Goal: Task Accomplishment & Management: Complete application form

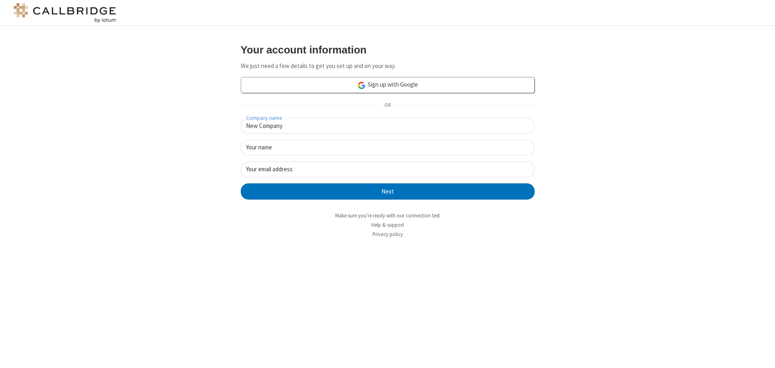
type input "New Company"
type input "New User"
type input "[EMAIL_ADDRESS][DOMAIN_NAME]"
click button "Next" at bounding box center [388, 192] width 294 height 16
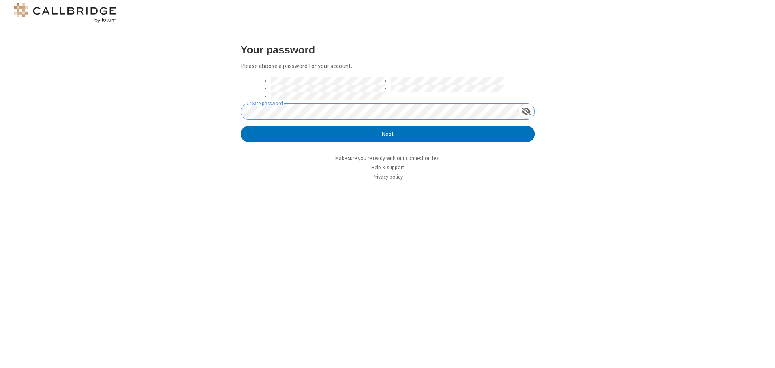
click at [241, 126] on button "Next" at bounding box center [388, 134] width 294 height 16
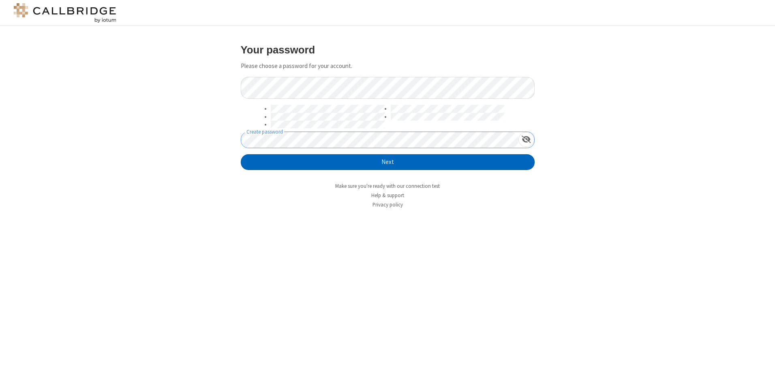
click at [388, 162] on button "Next" at bounding box center [388, 162] width 294 height 16
